Goal: Information Seeking & Learning: Learn about a topic

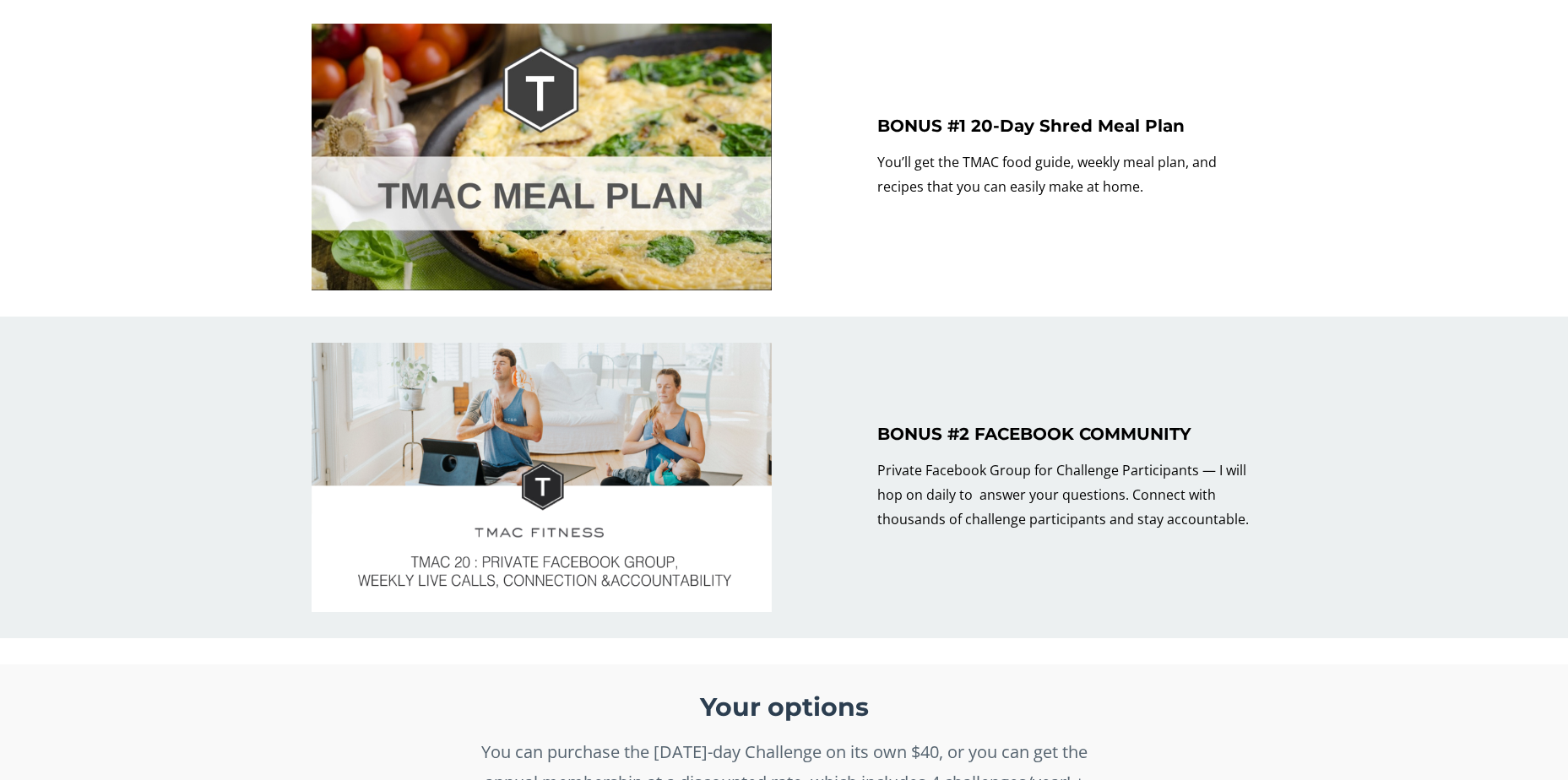
scroll to position [10167, 0]
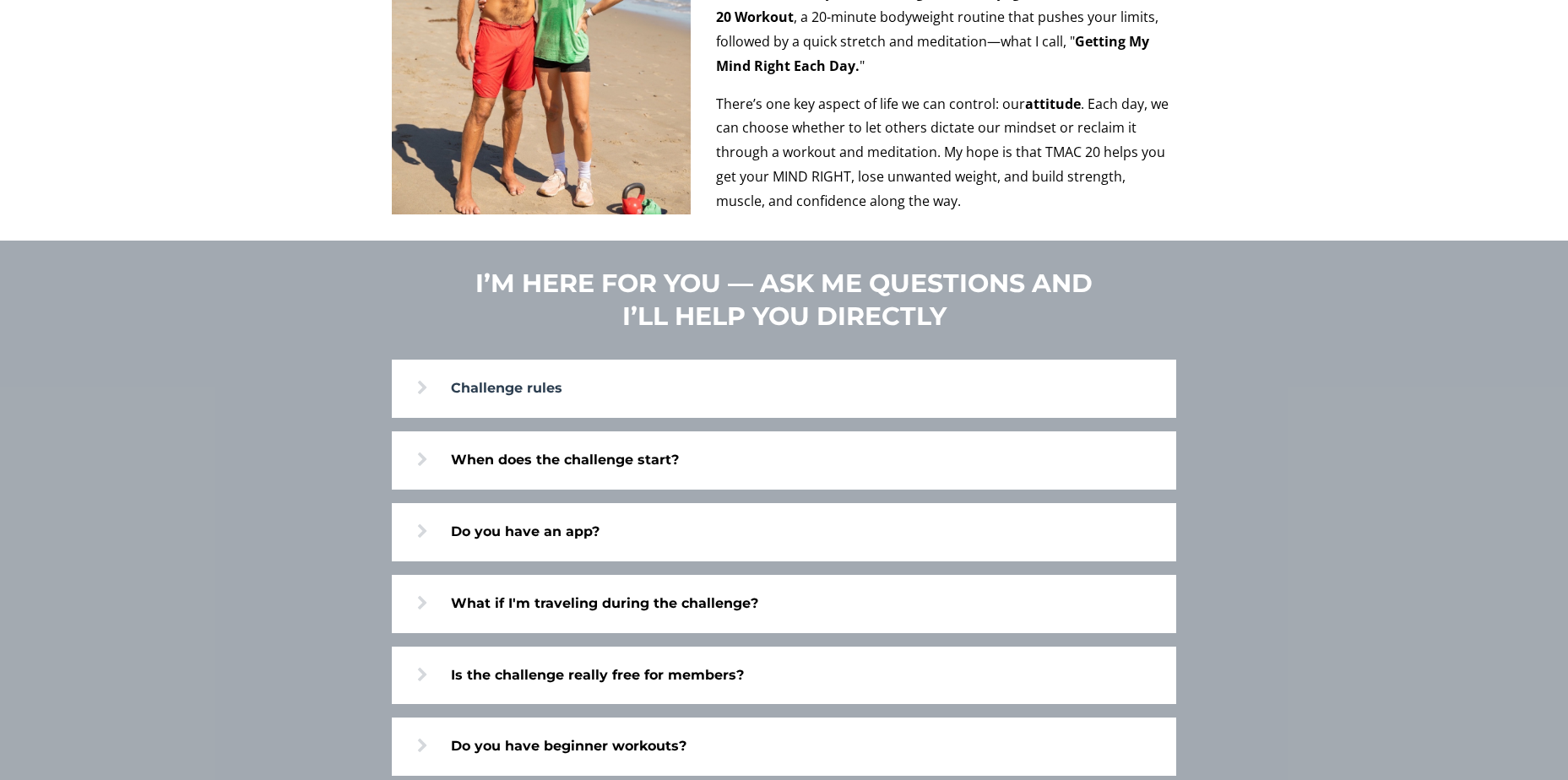
scroll to position [11433, 0]
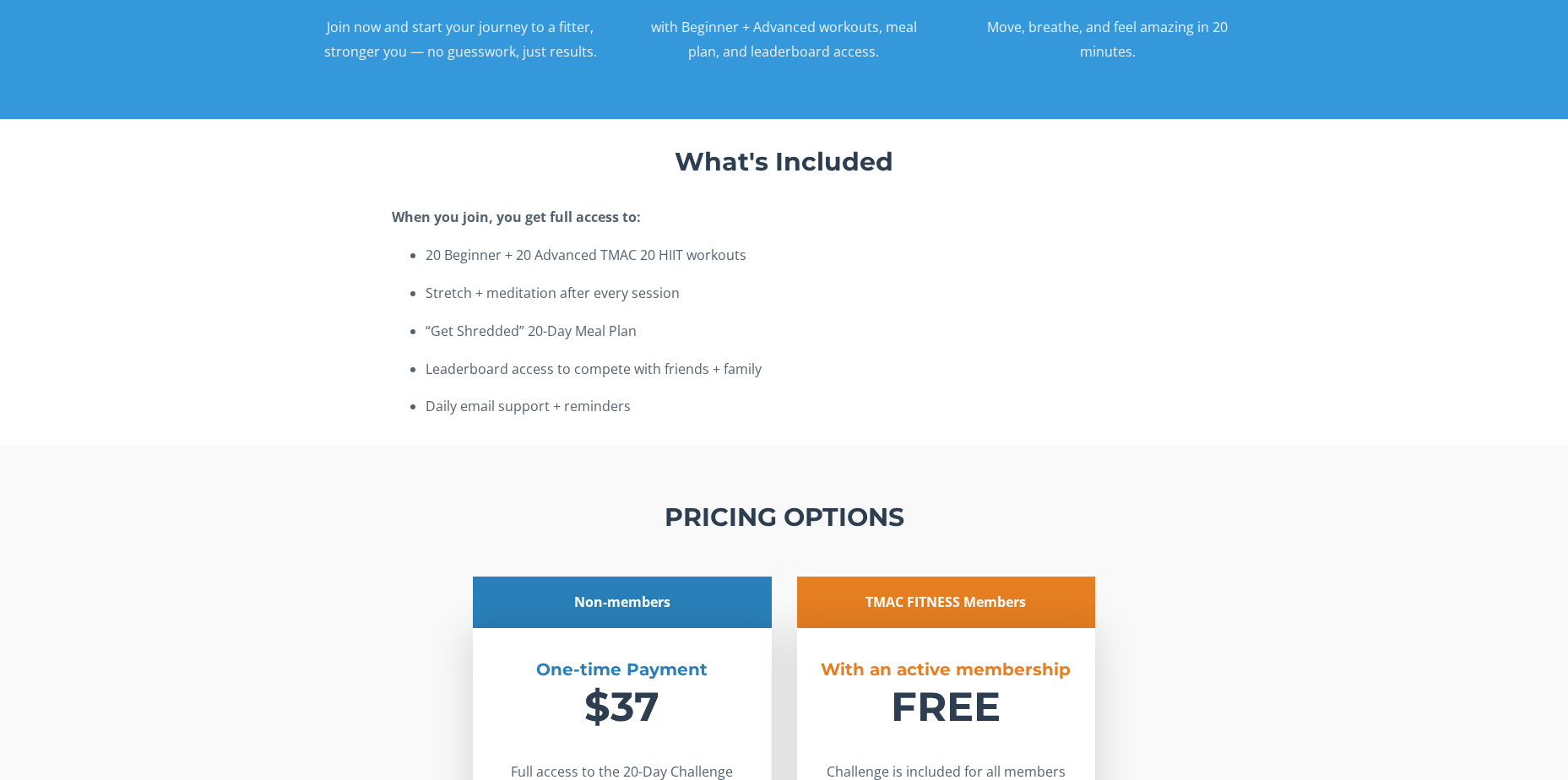
scroll to position [3226, 0]
